Goal: Information Seeking & Learning: Learn about a topic

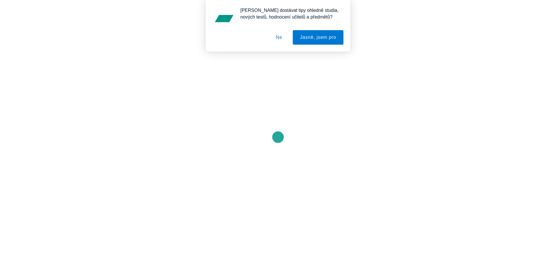
click at [281, 40] on button "Ne" at bounding box center [279, 37] width 21 height 14
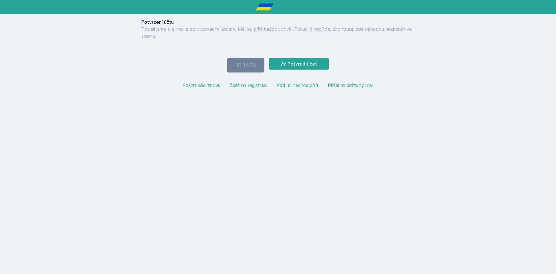
click at [205, 85] on button "Poslat kód znovu" at bounding box center [202, 85] width 38 height 7
click at [239, 86] on button "Zpět na registraci" at bounding box center [249, 85] width 38 height 7
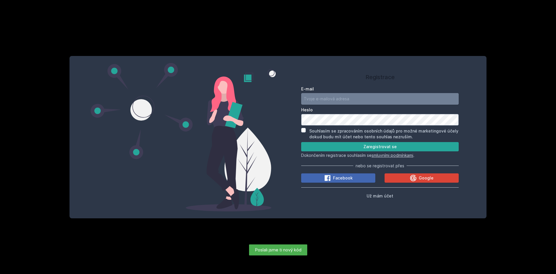
type input "[PERSON_NAME][EMAIL_ADDRESS][DOMAIN_NAME]"
click at [342, 132] on label "Souhlasím se zpracováním osobních údajů pro možné marketingové účely dokud budu…" at bounding box center [383, 133] width 149 height 11
click at [306, 132] on input "Souhlasím se zpracováním osobních údajů pro možné marketingové účely dokud budu…" at bounding box center [303, 130] width 5 height 5
checkbox input "true"
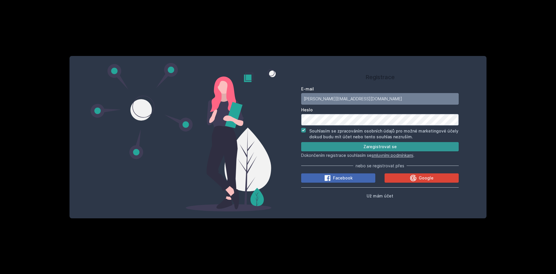
click at [345, 148] on button "Zaregistrovat se" at bounding box center [380, 146] width 158 height 9
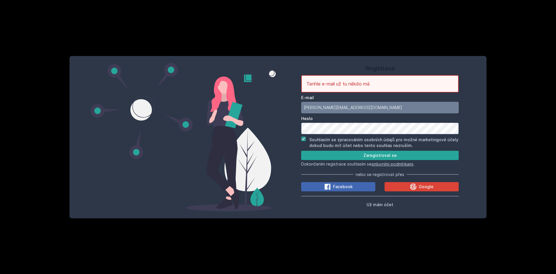
click at [505, 17] on div "Registrace Tenhle e-mail už tu někdo má E-mail [PERSON_NAME][EMAIL_ADDRESS][DOM…" at bounding box center [278, 137] width 556 height 274
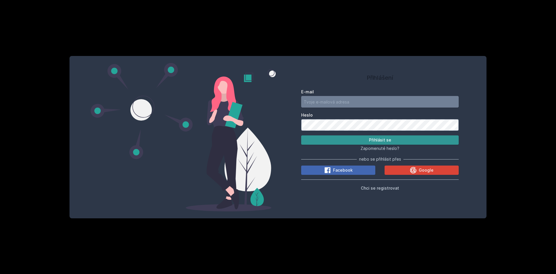
type input "[EMAIL_ADDRESS][DOMAIN_NAME]"
click at [371, 137] on button "Přihlásit se" at bounding box center [380, 139] width 158 height 9
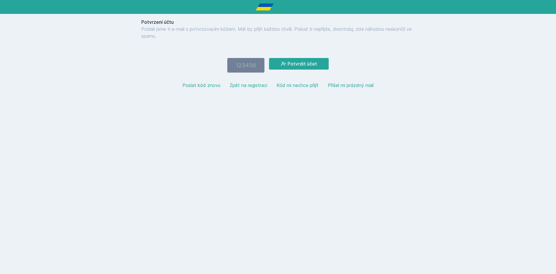
click at [241, 62] on input "number" at bounding box center [245, 65] width 37 height 14
paste input "180777"
type input "180777"
click at [304, 62] on button "Potvrdit účet" at bounding box center [299, 64] width 60 height 12
click at [242, 87] on button "Zpět na registraci" at bounding box center [249, 85] width 38 height 7
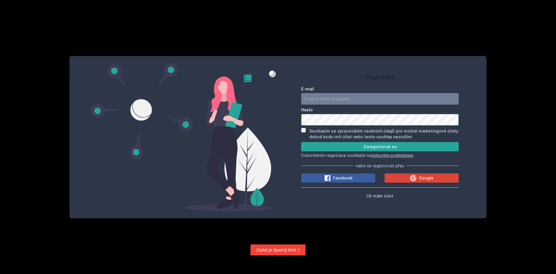
type input "[PERSON_NAME][EMAIL_ADDRESS][DOMAIN_NAME]"
click at [413, 181] on icon at bounding box center [413, 177] width 6 height 6
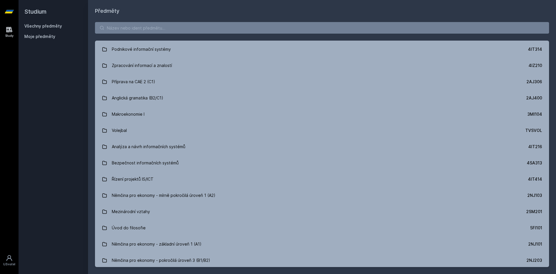
scroll to position [1721, 0]
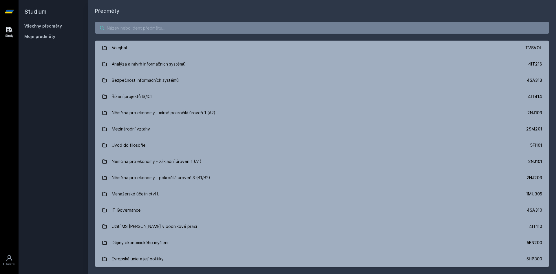
click at [168, 31] on input "search" at bounding box center [322, 28] width 454 height 12
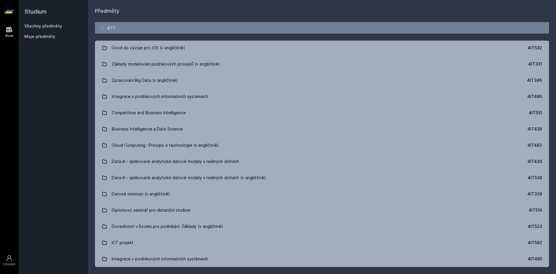
scroll to position [0, 0]
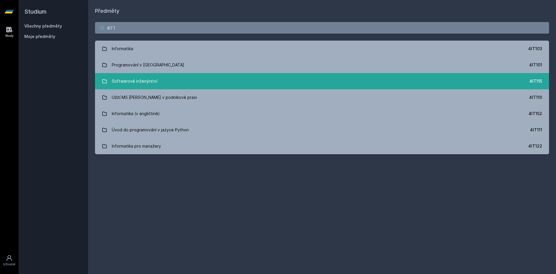
type input "4IT1"
click at [127, 82] on div "Softwarové inženýrství" at bounding box center [134, 81] width 45 height 12
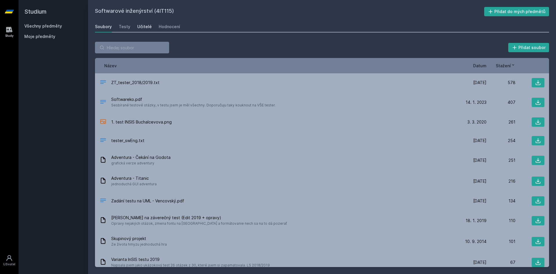
click at [142, 28] on div "Učitelé" at bounding box center [144, 27] width 14 height 6
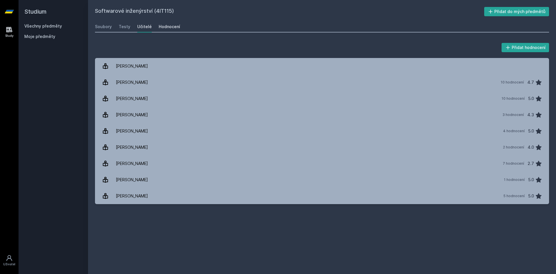
click at [176, 28] on div "Hodnocení" at bounding box center [169, 27] width 21 height 6
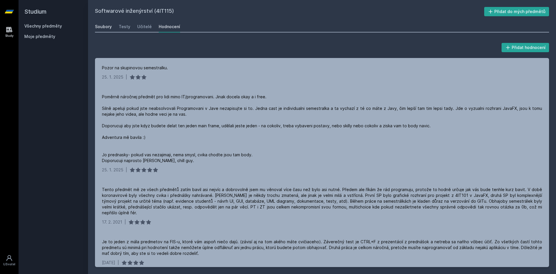
click at [104, 25] on div "Soubory" at bounding box center [103, 27] width 17 height 6
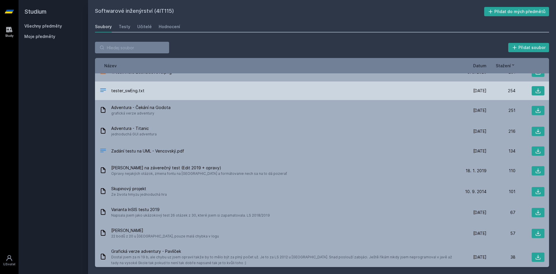
scroll to position [58, 0]
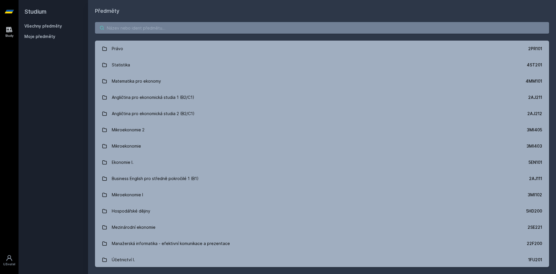
click at [135, 23] on input "search" at bounding box center [322, 28] width 454 height 12
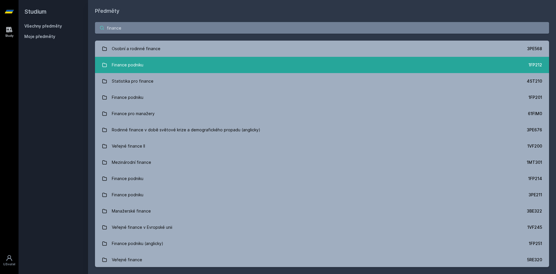
type input "finance"
click at [151, 61] on link "Finance podniku 1FP212" at bounding box center [322, 65] width 454 height 16
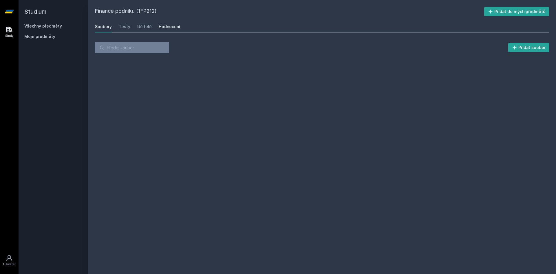
click at [171, 24] on div "Hodnocení" at bounding box center [169, 27] width 21 height 6
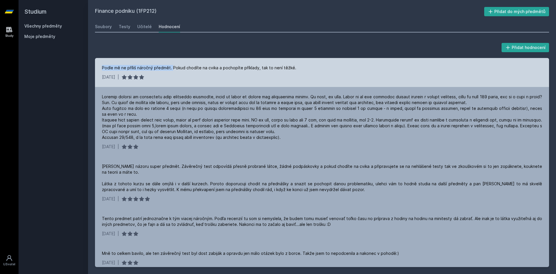
drag, startPoint x: 98, startPoint y: 67, endPoint x: 172, endPoint y: 63, distance: 74.3
click at [172, 63] on div "Podle mě ne příliš náročný předmět. Pokud chodíte na cvika a pochopíte příklady…" at bounding box center [322, 72] width 454 height 29
click at [184, 69] on div "Podle mě ne příliš náročný předmět. Pokud chodíte na cvika a pochopíte příklady…" at bounding box center [199, 68] width 194 height 6
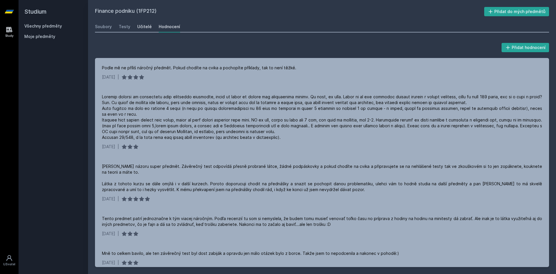
click at [139, 29] on div "Učitelé" at bounding box center [144, 27] width 14 height 6
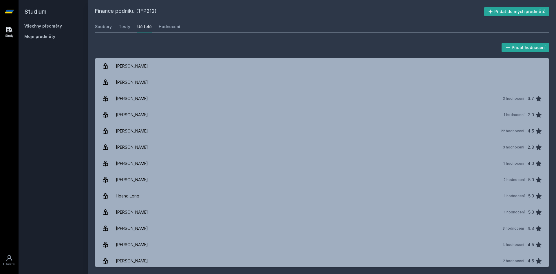
click at [116, 26] on div "Soubory Testy Učitelé Hodnocení" at bounding box center [322, 27] width 454 height 12
click at [103, 26] on div "Soubory" at bounding box center [103, 27] width 17 height 6
